Goal: Navigation & Orientation: Go to known website

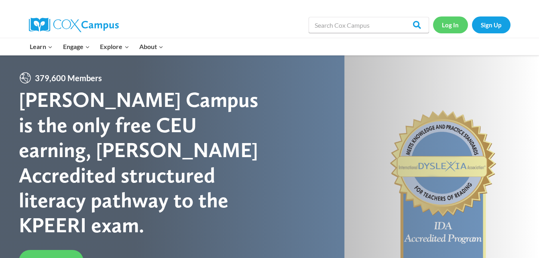
click at [450, 25] on link "Log In" at bounding box center [450, 24] width 35 height 16
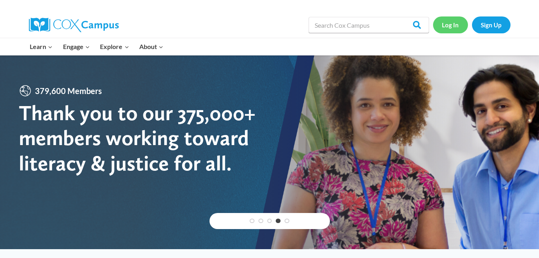
click at [446, 33] on link "Log In" at bounding box center [450, 24] width 35 height 16
